Goal: Task Accomplishment & Management: Manage account settings

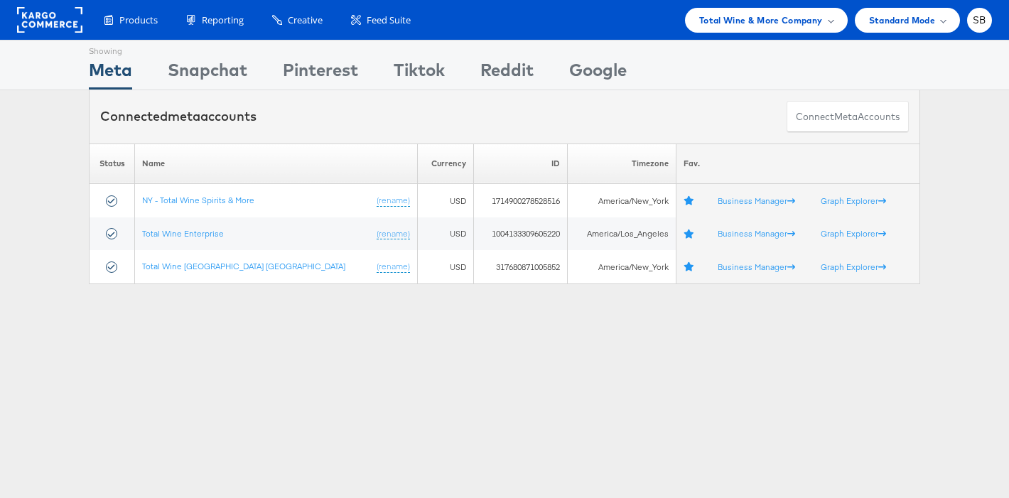
click at [502, 384] on div "Showing Meta Showing [GEOGRAPHIC_DATA] Showing Pinterest Showing Tiktok Showing…" at bounding box center [504, 395] width 1009 height 711
click at [748, 16] on span "Total Wine & More Company" at bounding box center [761, 20] width 124 height 15
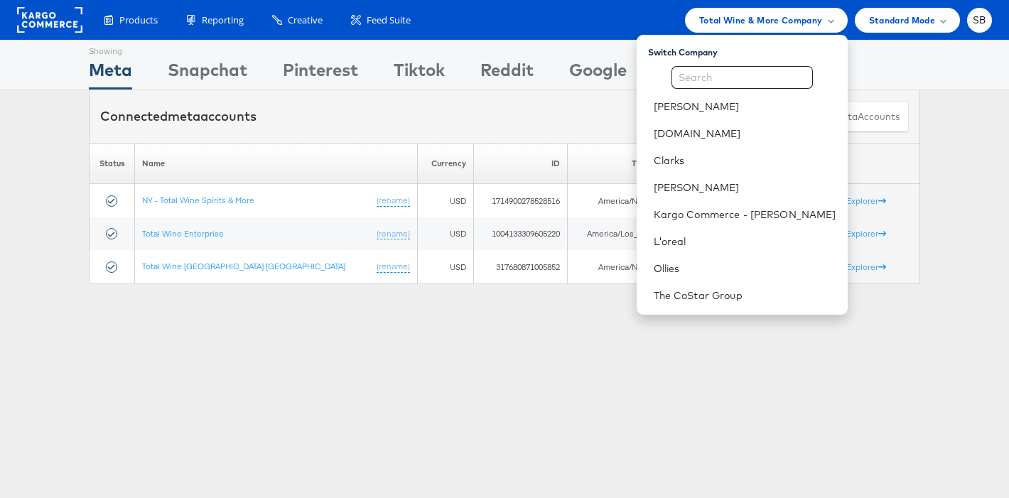
click at [272, 328] on div "Showing Meta Showing Snapchat Showing Pinterest Showing Tiktok Showing Reddit S…" at bounding box center [504, 395] width 1009 height 711
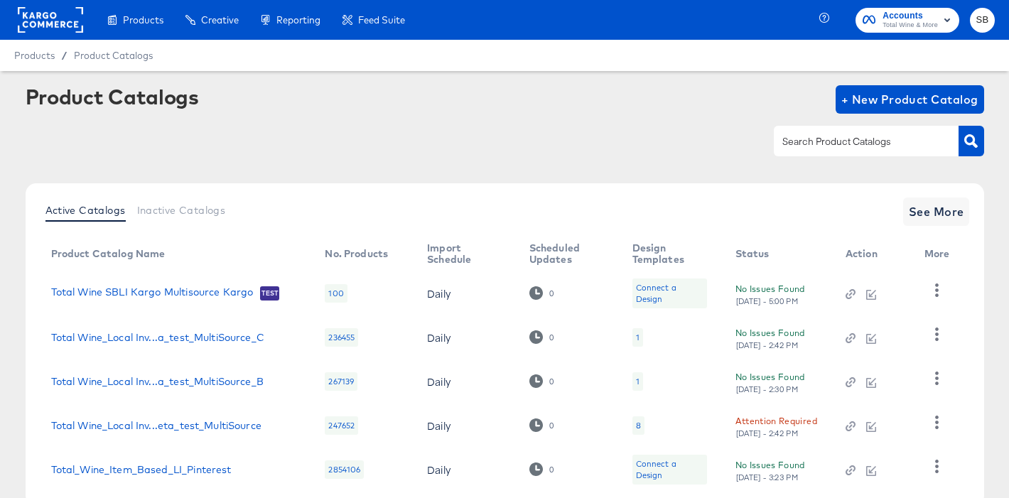
click at [42, 24] on rect at bounding box center [50, 20] width 65 height 26
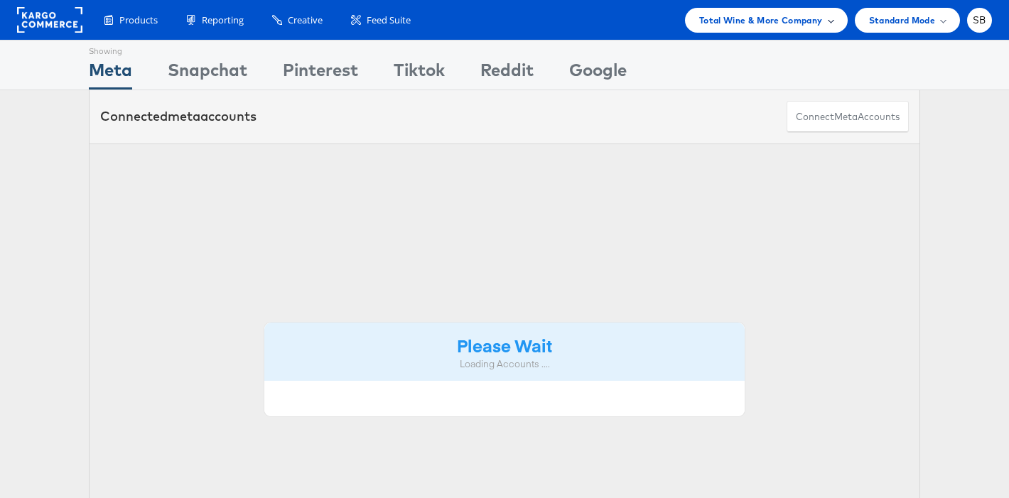
click at [806, 18] on span "Total Wine & More Company" at bounding box center [761, 20] width 124 height 15
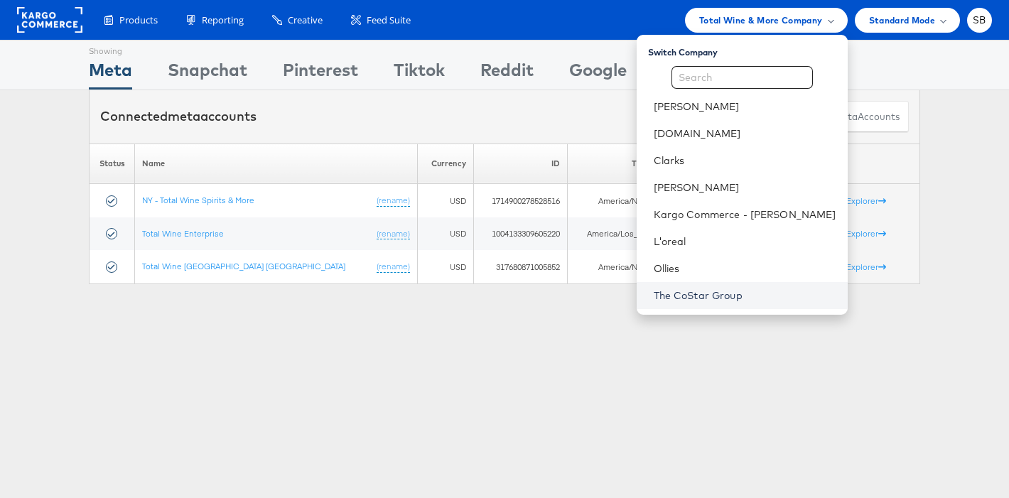
click at [721, 293] on link "The CoStar Group" at bounding box center [745, 296] width 183 height 14
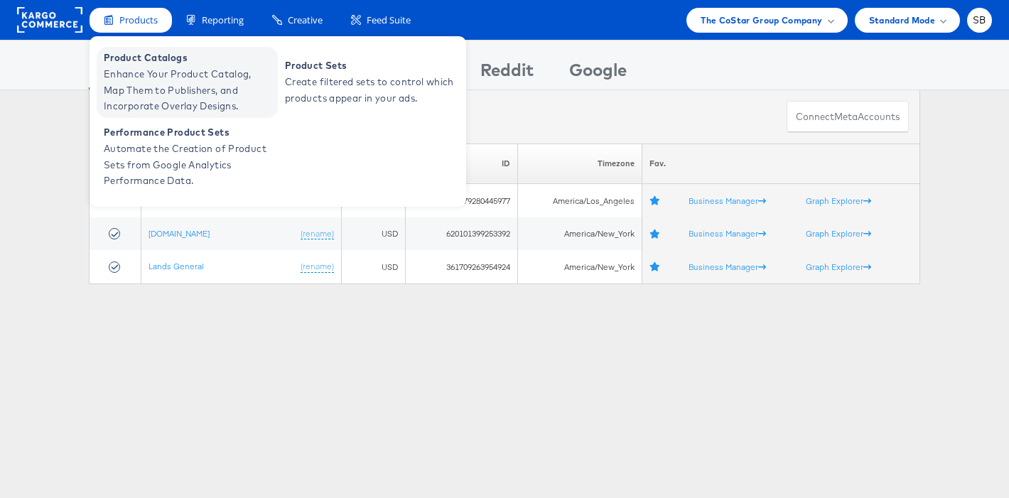
click at [175, 97] on span "Enhance Your Product Catalog, Map Them to Publishers, and Incorporate Overlay D…" at bounding box center [189, 90] width 171 height 48
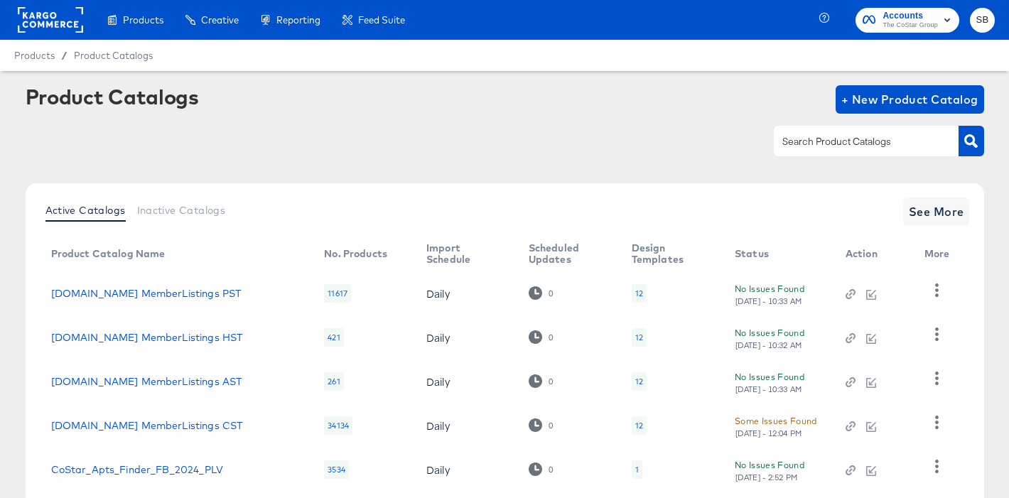
click at [879, 138] on input "text" at bounding box center [855, 142] width 151 height 16
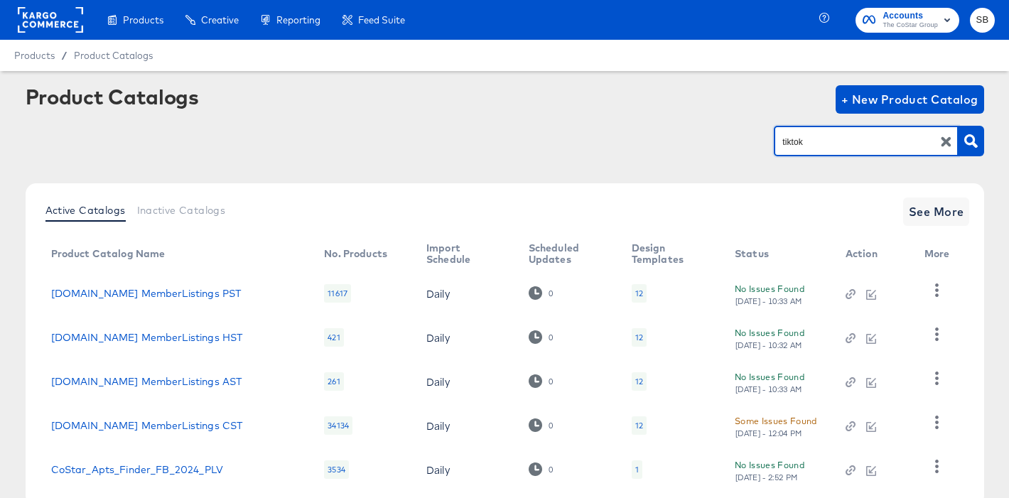
type input "tiktok"
